Goal: Transaction & Acquisition: Purchase product/service

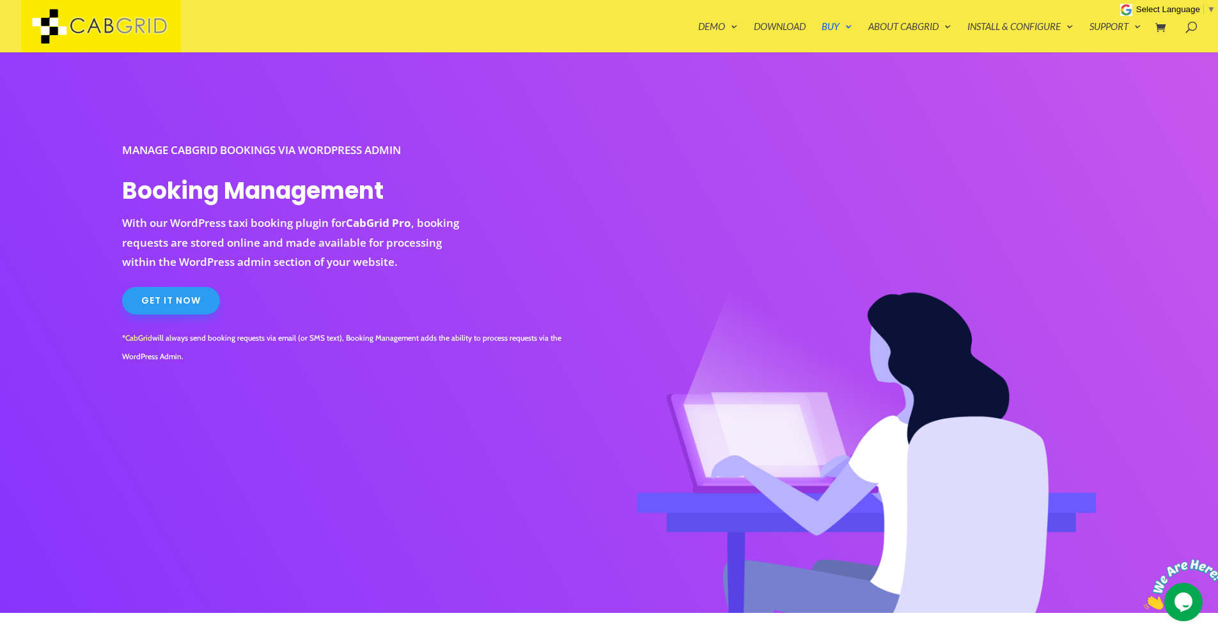
click at [177, 302] on link "Get It Now" at bounding box center [171, 301] width 98 height 28
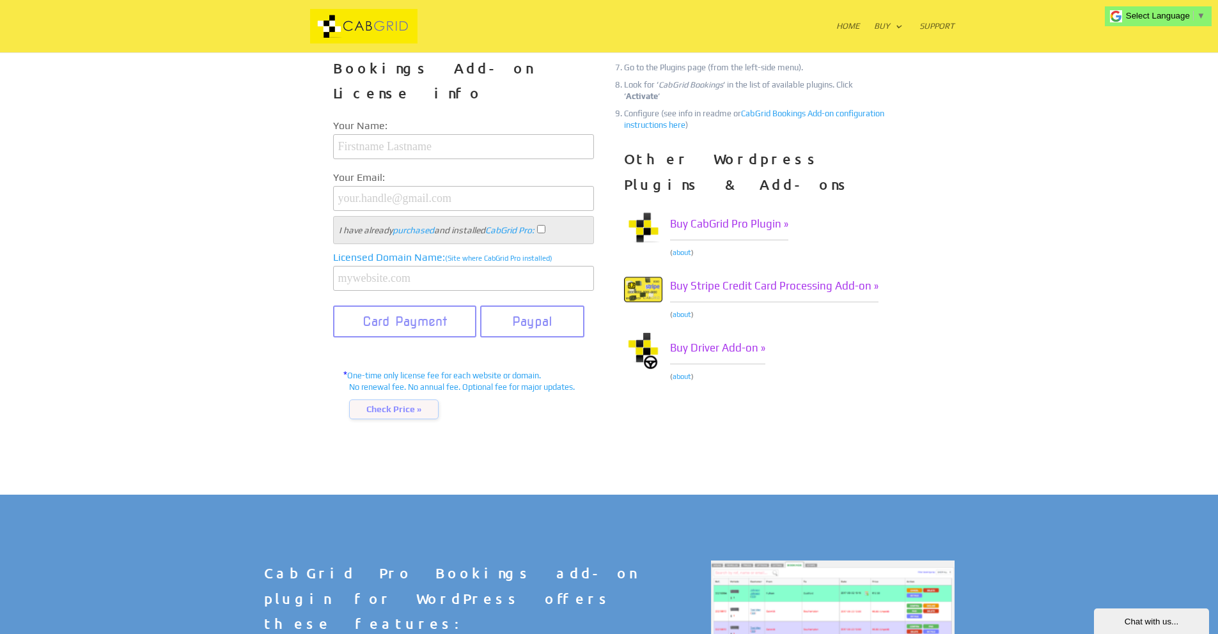
scroll to position [645, 0]
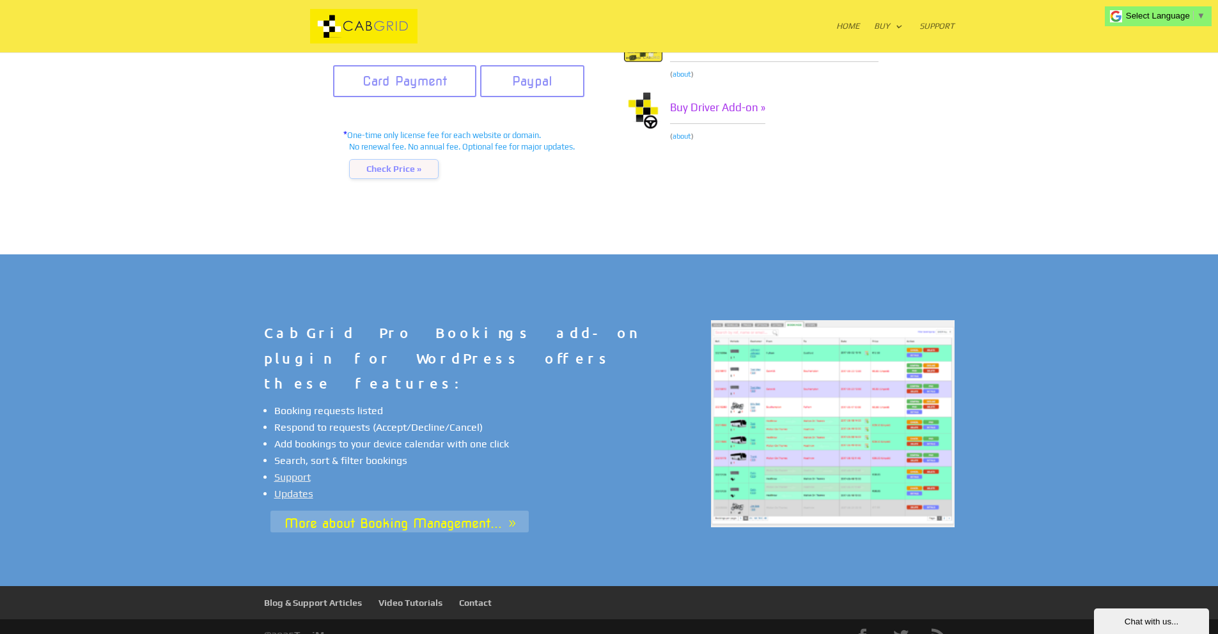
click at [441, 511] on link "More about Booking Management..." at bounding box center [400, 522] width 258 height 22
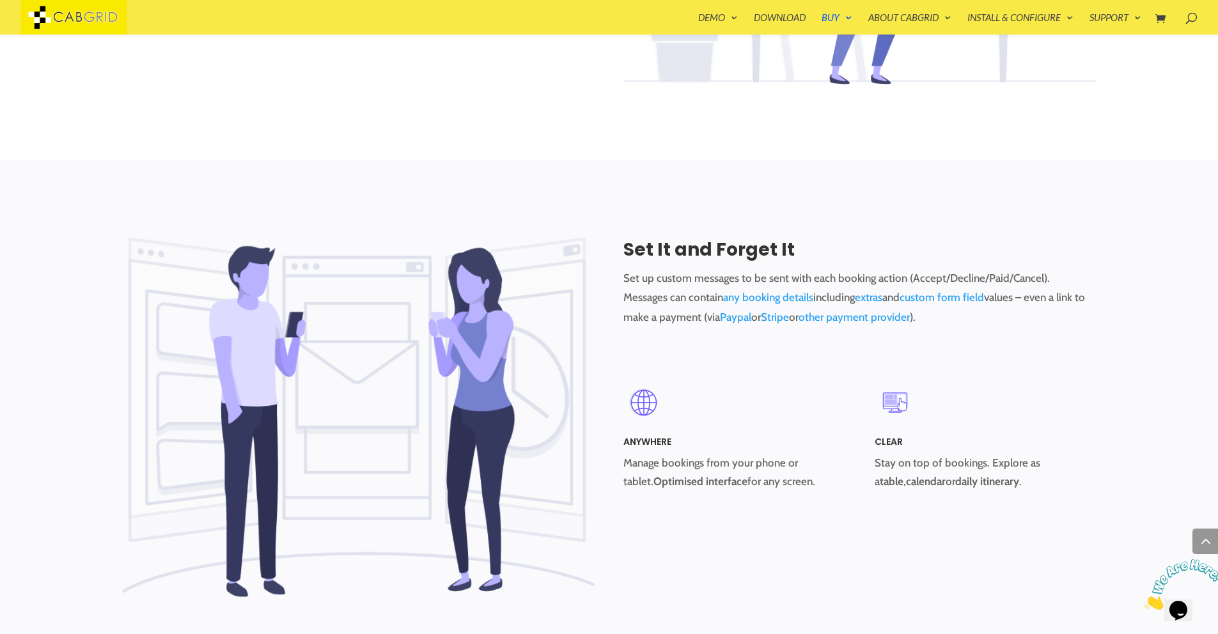
scroll to position [921, 0]
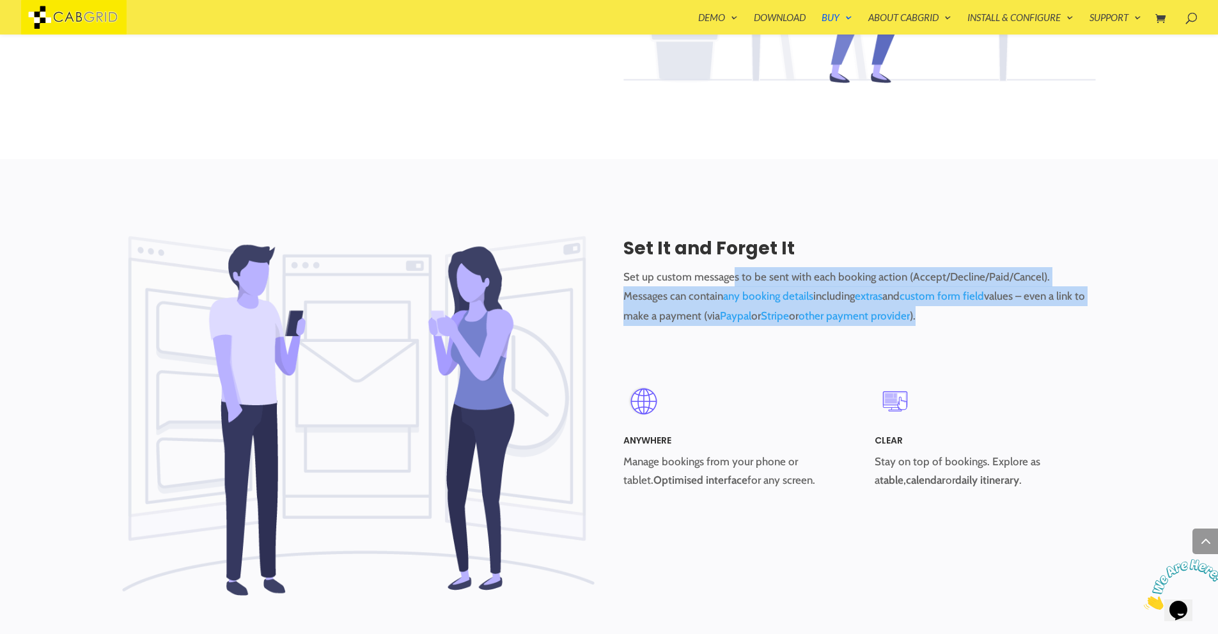
drag, startPoint x: 734, startPoint y: 275, endPoint x: 922, endPoint y: 320, distance: 193.4
click at [922, 320] on p "Set up custom messages to be sent with each booking action (Accept/Decline/Paid…" at bounding box center [860, 296] width 473 height 59
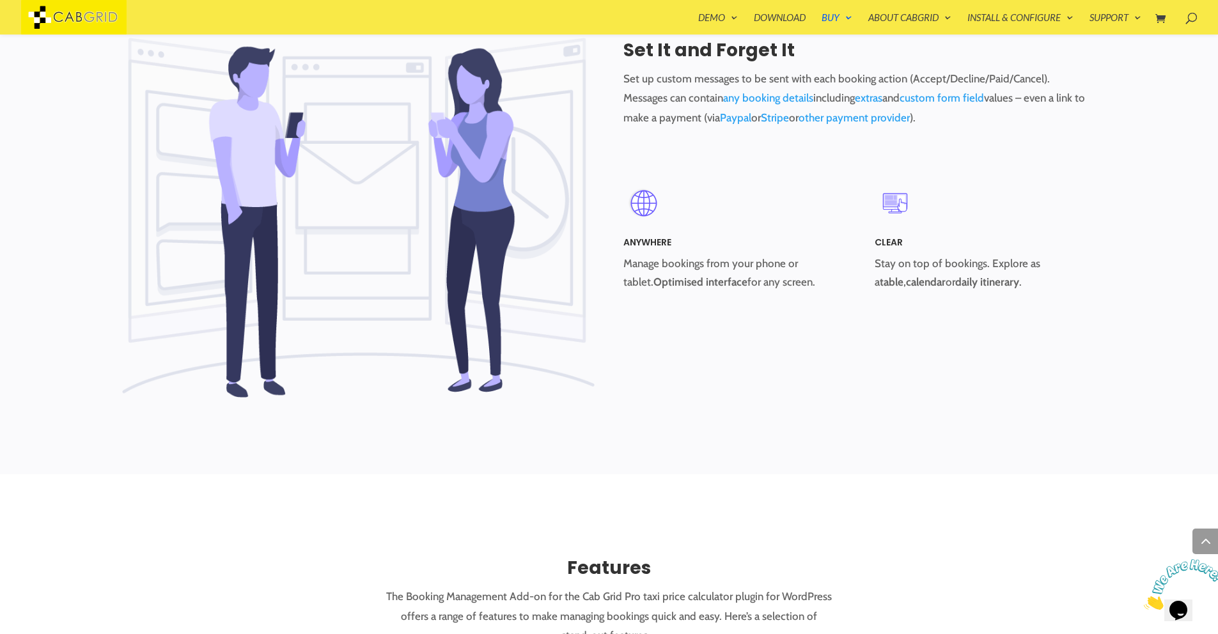
scroll to position [1126, 0]
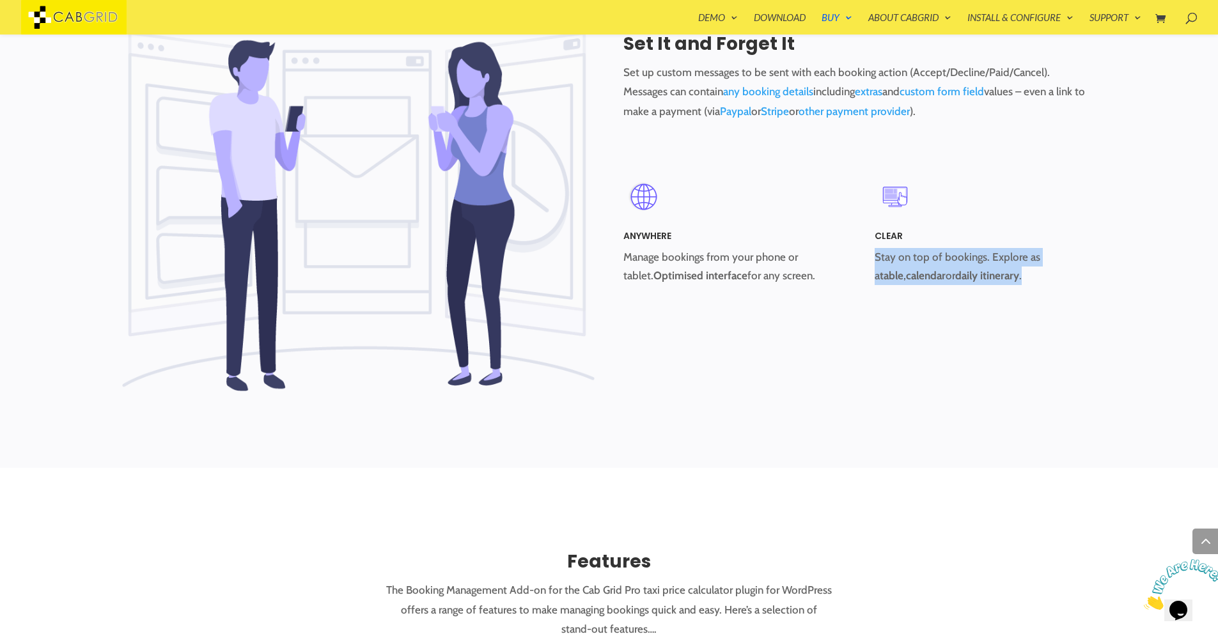
drag, startPoint x: 876, startPoint y: 256, endPoint x: 1014, endPoint y: 279, distance: 140.1
click at [1001, 275] on p "Stay on top of bookings. Explore as a table , calendar or daily itinerary ." at bounding box center [986, 266] width 222 height 37
click at [1085, 299] on div "Anywhere Manage bookings from your phone or tablet. Optimised interface for any…" at bounding box center [860, 231] width 473 height 164
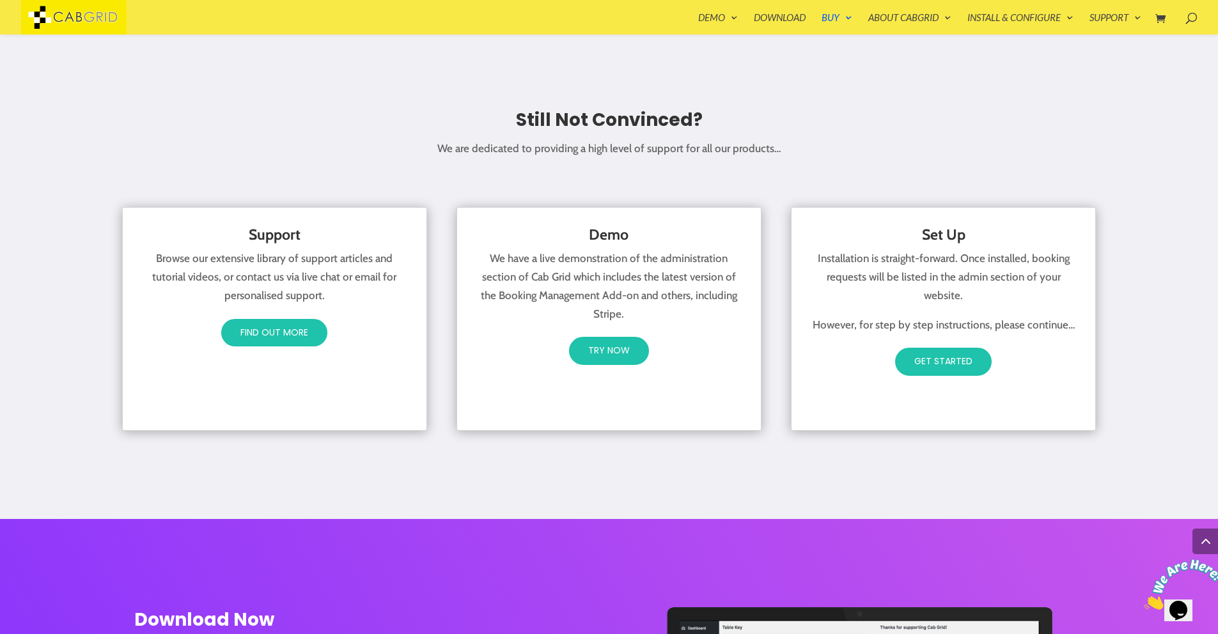
scroll to position [2206, 0]
click at [622, 342] on link "Try now" at bounding box center [609, 351] width 82 height 31
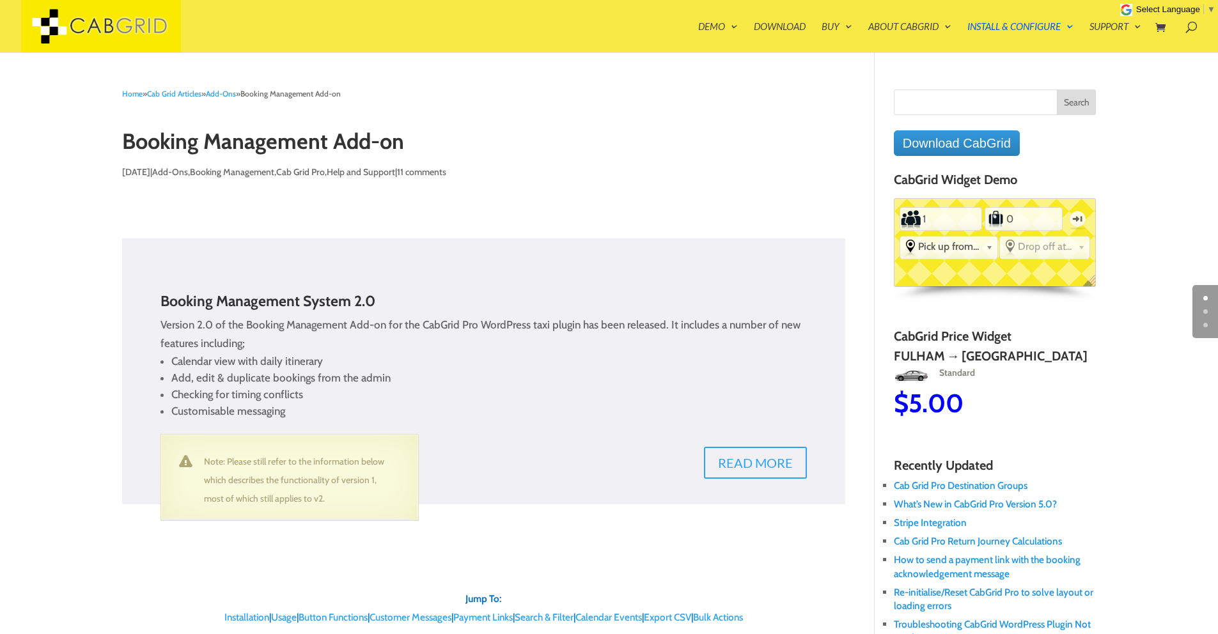
click at [735, 469] on link "Read more" at bounding box center [751, 463] width 112 height 32
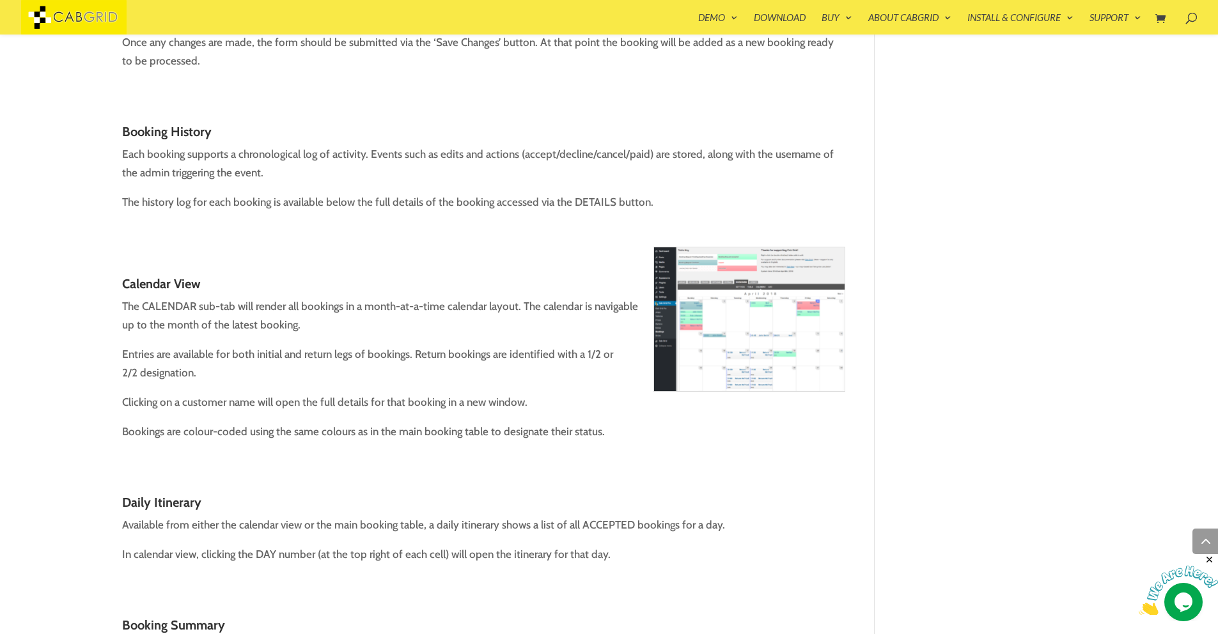
scroll to position [2456, 0]
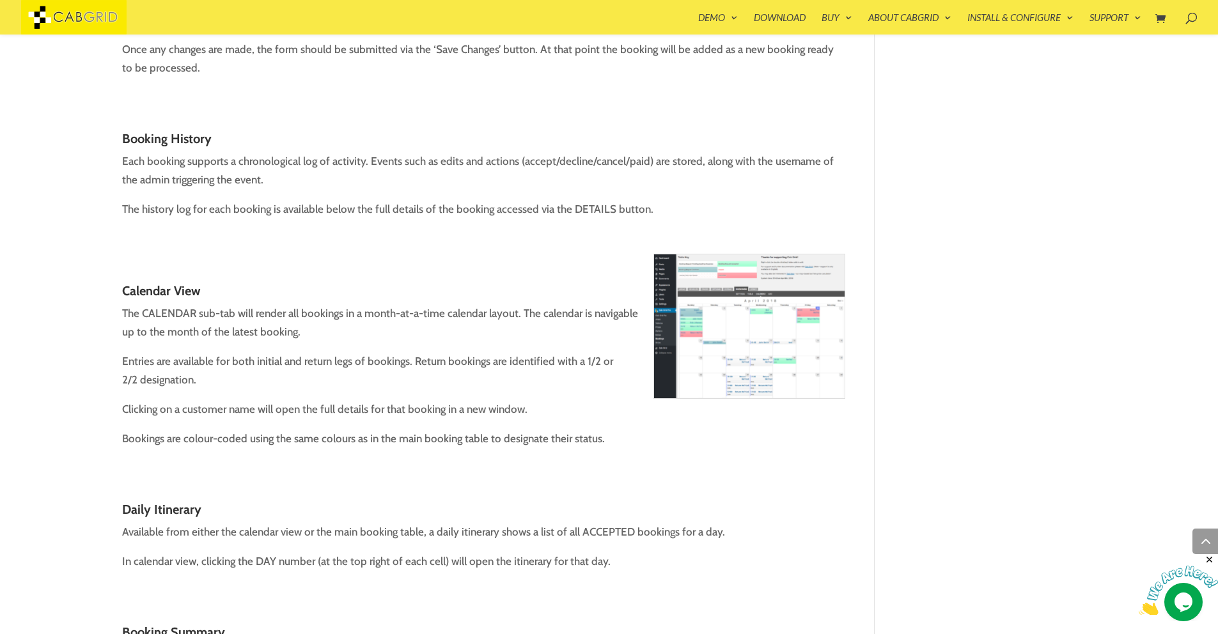
drag, startPoint x: 260, startPoint y: 138, endPoint x: 605, endPoint y: 196, distance: 350.2
click at [605, 196] on div "As a stand-alone taxi fare price calculator, Cab Grid Pro expects bookings will…" at bounding box center [484, 340] width 724 height 5193
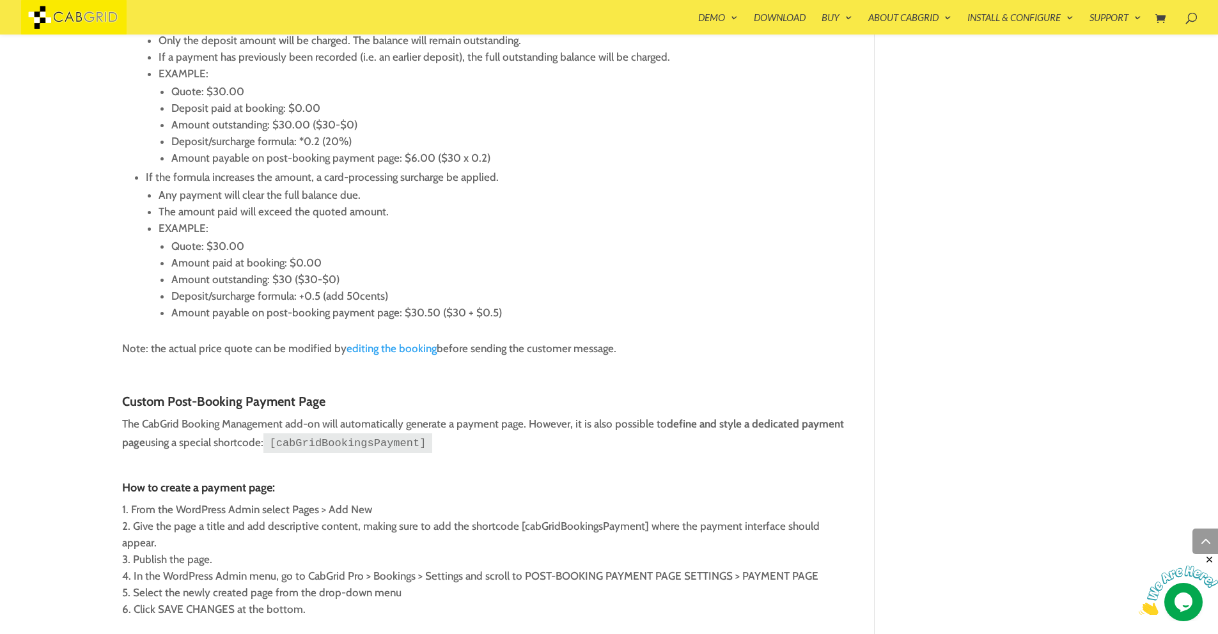
scroll to position [3632, 0]
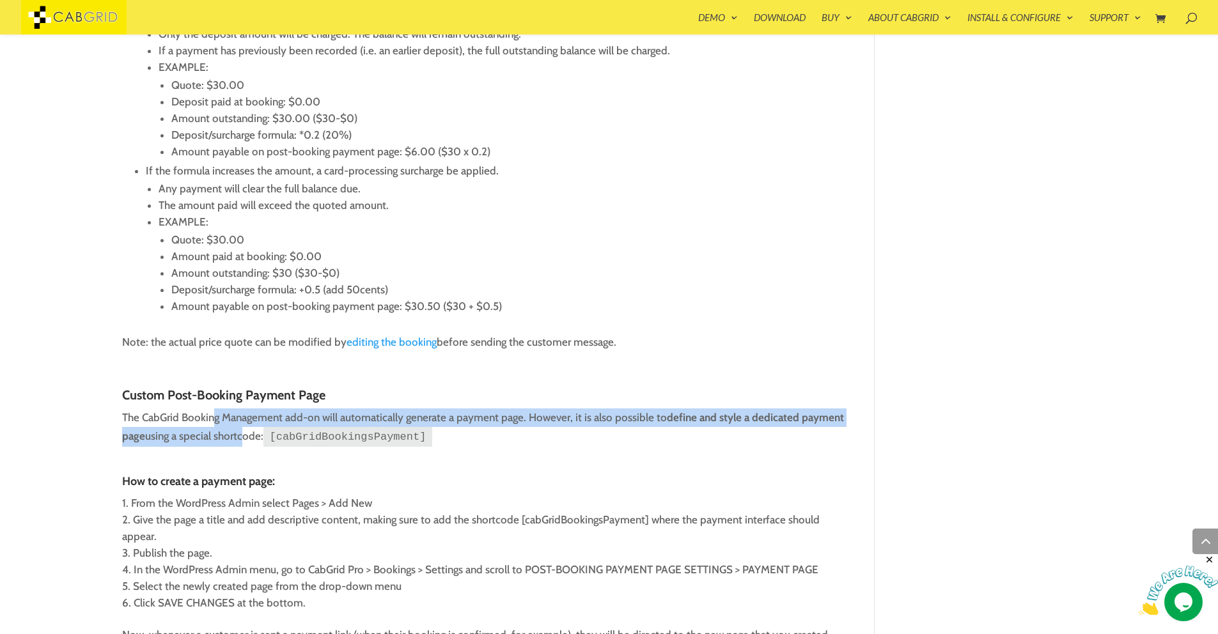
drag, startPoint x: 212, startPoint y: 393, endPoint x: 241, endPoint y: 416, distance: 37.0
click at [241, 416] on p "The CabGrid Booking Management add-on will automatically generate a payment pag…" at bounding box center [484, 433] width 724 height 49
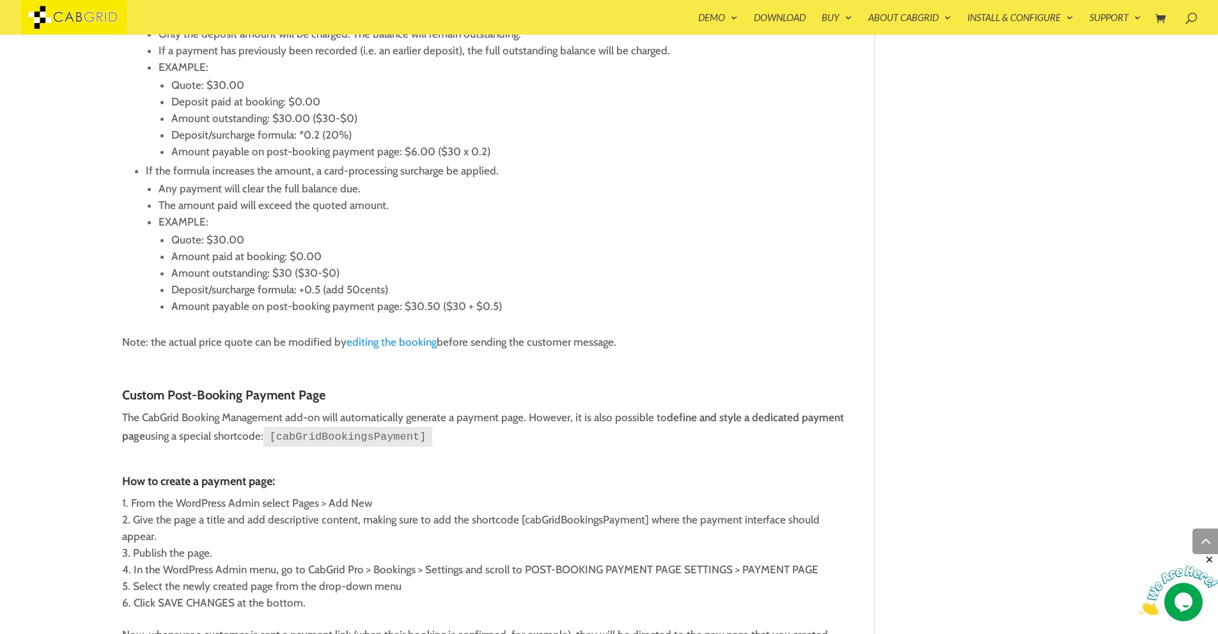
click at [317, 476] on h4 "How to create a payment page:" at bounding box center [484, 485] width 724 height 19
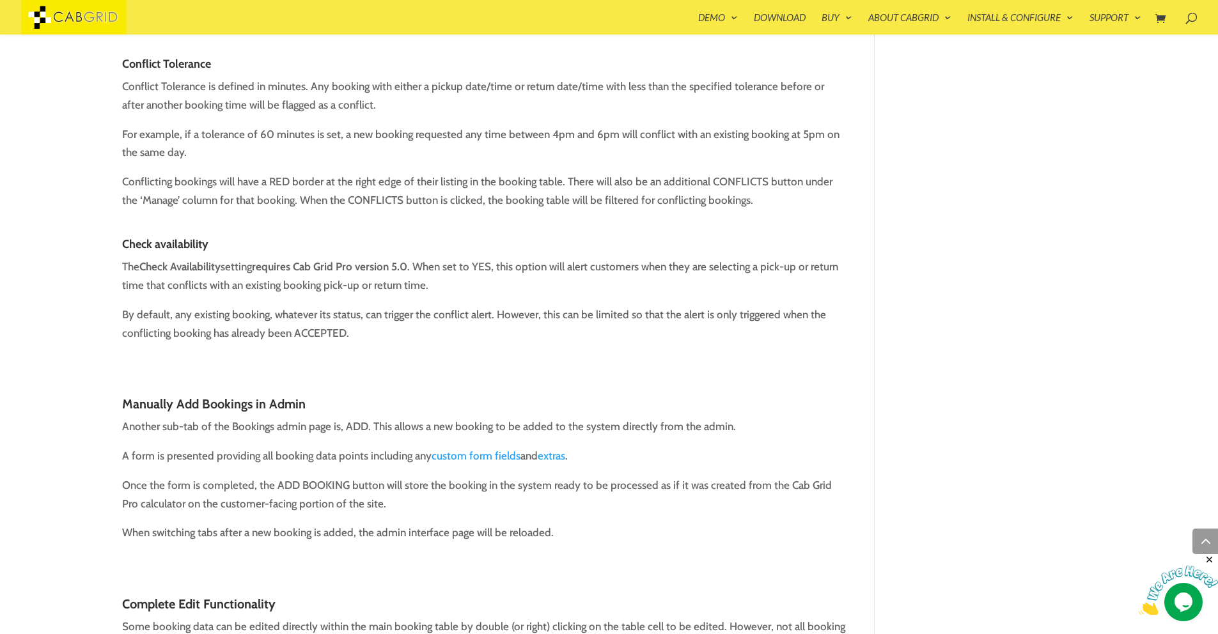
scroll to position [0, 0]
